Goal: Task Accomplishment & Management: Manage account settings

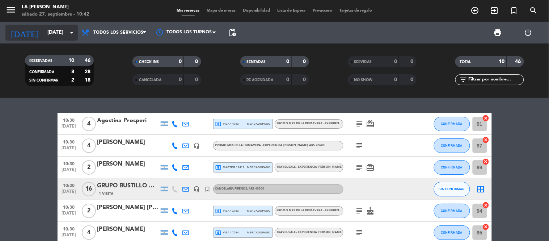
click at [54, 28] on input "[DATE]" at bounding box center [78, 32] width 69 height 13
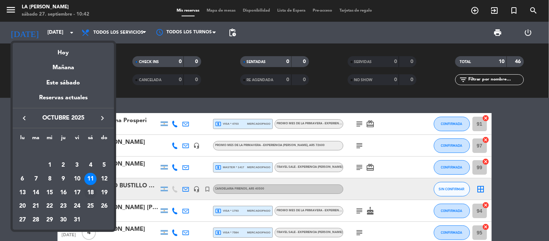
click at [92, 186] on td "18" at bounding box center [91, 193] width 14 height 14
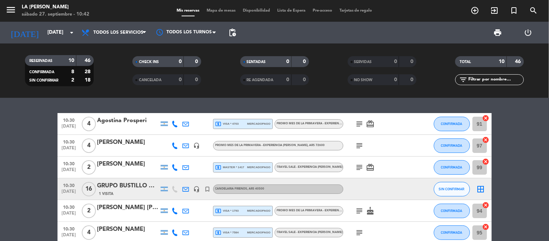
type input "[DATE]"
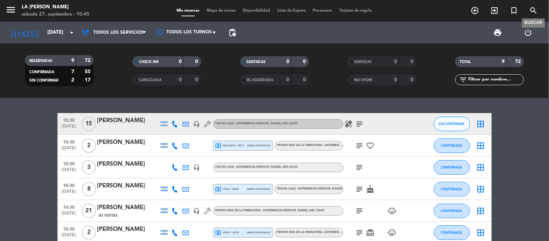
click at [534, 10] on icon "search" at bounding box center [534, 10] width 9 height 9
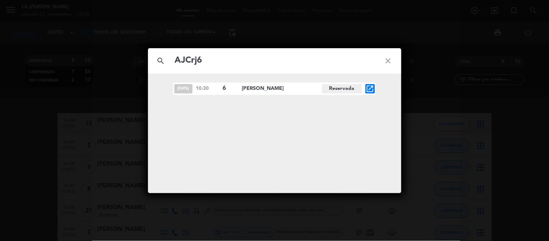
type input "AJCrj6"
click at [371, 88] on icon "open_in_new" at bounding box center [370, 88] width 9 height 9
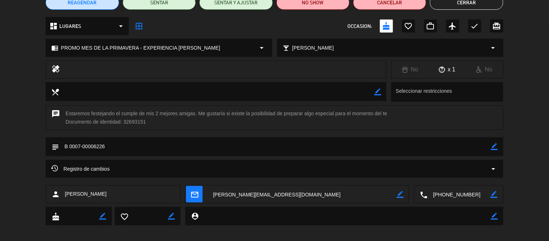
scroll to position [76, 0]
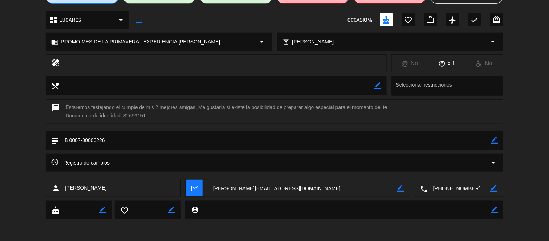
click at [494, 140] on icon "border_color" at bounding box center [494, 140] width 7 height 7
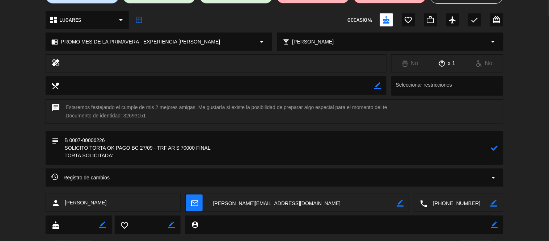
paste textarea "cheese de lima"
click at [494, 151] on icon at bounding box center [494, 147] width 7 height 7
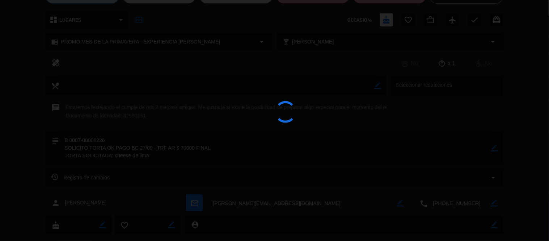
type textarea "B 0007-00006226 SOLICITO TORTA OK PAGO BC 27/09 - TRF AR $ 70000 FINAL TORTA SO…"
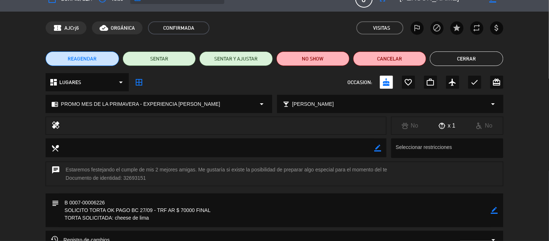
scroll to position [0, 0]
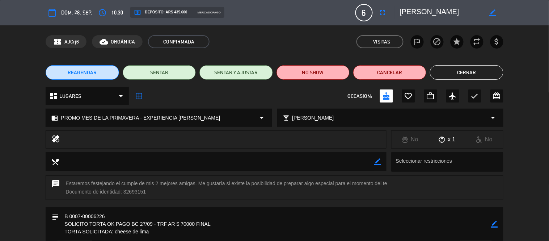
drag, startPoint x: 457, startPoint y: 13, endPoint x: 416, endPoint y: 16, distance: 40.6
click at [416, 16] on textarea at bounding box center [441, 12] width 83 height 13
click at [460, 9] on textarea at bounding box center [441, 12] width 83 height 13
drag, startPoint x: 465, startPoint y: 11, endPoint x: 400, endPoint y: 14, distance: 64.9
click at [400, 14] on textarea at bounding box center [441, 12] width 83 height 13
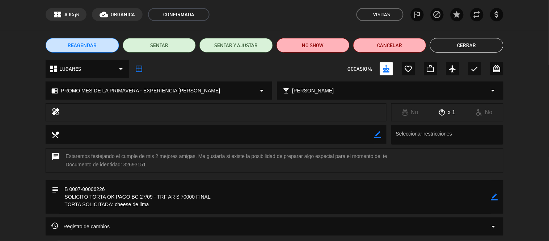
scroll to position [40, 0]
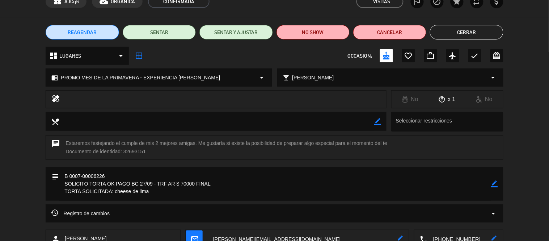
drag, startPoint x: 147, startPoint y: 151, endPoint x: 125, endPoint y: 150, distance: 22.1
click at [125, 150] on div "chat Estaremos festejando el cumple de mis 2 mejores amigas. Me gustaría si exi…" at bounding box center [275, 147] width 458 height 25
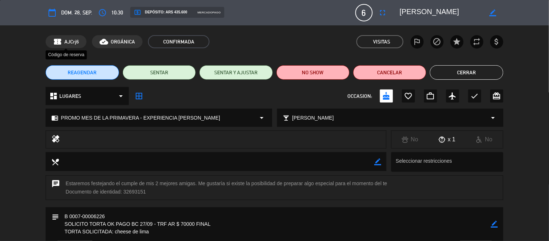
drag, startPoint x: 80, startPoint y: 38, endPoint x: 64, endPoint y: 41, distance: 15.8
click at [64, 41] on div "confirmation_number AJCrj6" at bounding box center [66, 41] width 41 height 13
copy span "AJCrj6"
drag, startPoint x: 464, startPoint y: 12, endPoint x: 420, endPoint y: 11, distance: 43.8
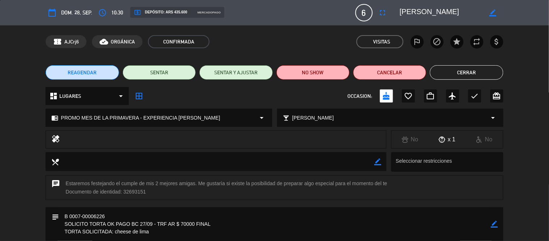
click at [420, 11] on textarea at bounding box center [441, 12] width 83 height 13
drag, startPoint x: 80, startPoint y: 39, endPoint x: 64, endPoint y: 40, distance: 16.0
click at [64, 40] on div "confirmation_number AJCrj6" at bounding box center [66, 41] width 41 height 13
copy span "AJCrj6"
